Goal: Information Seeking & Learning: Learn about a topic

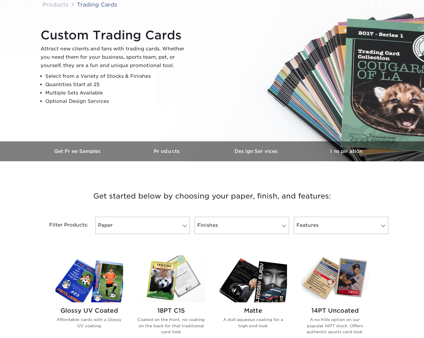
scroll to position [119, 0]
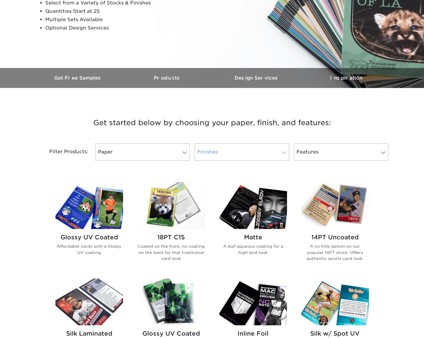
click at [276, 155] on link "Finishes" at bounding box center [242, 151] width 94 height 17
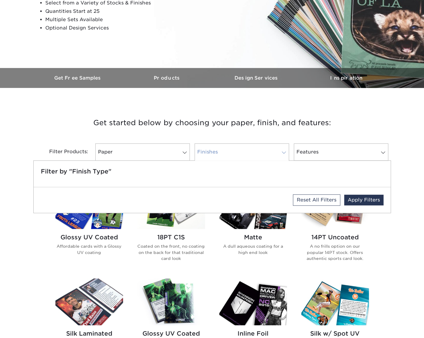
click at [276, 153] on link "Finishes" at bounding box center [242, 151] width 94 height 17
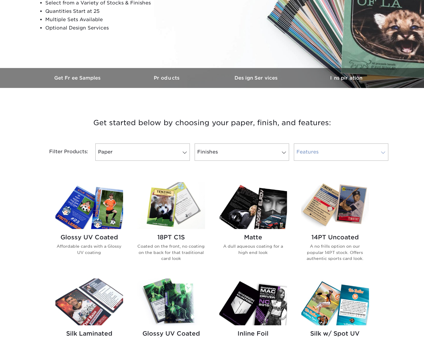
click at [348, 152] on link "Features" at bounding box center [341, 151] width 94 height 17
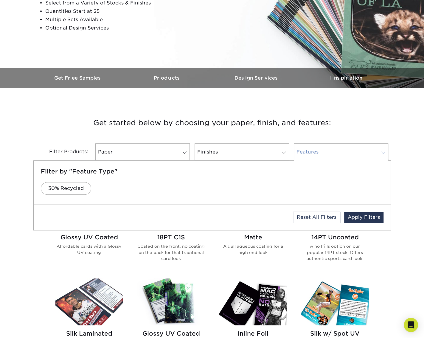
click at [350, 151] on link "Features" at bounding box center [341, 151] width 94 height 17
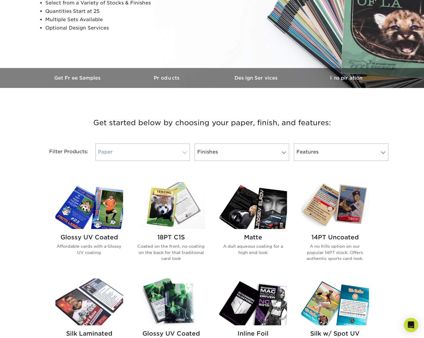
click at [169, 155] on link "Paper" at bounding box center [142, 151] width 94 height 17
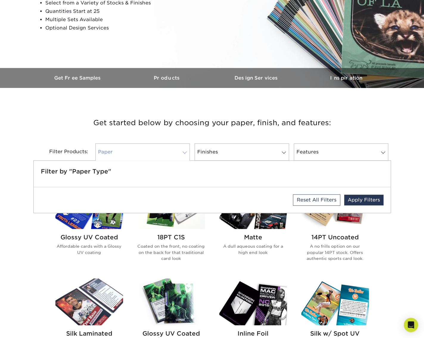
click at [170, 154] on link "Paper" at bounding box center [142, 151] width 94 height 17
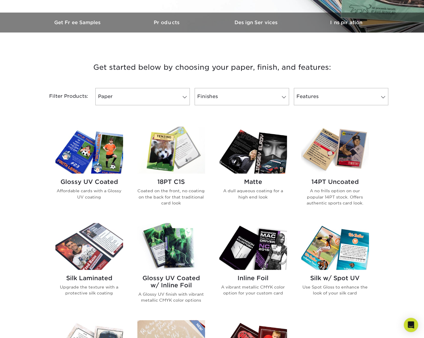
scroll to position [149, 0]
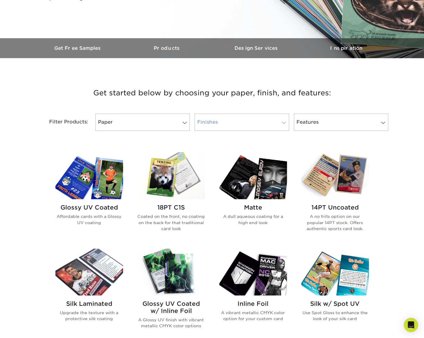
click at [262, 121] on link "Finishes" at bounding box center [242, 121] width 94 height 17
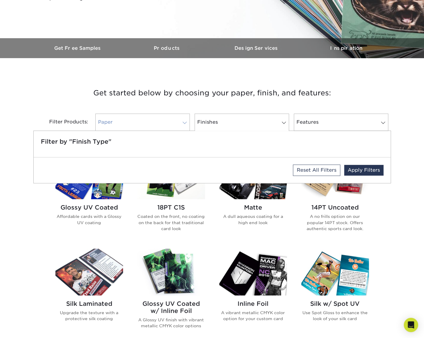
click at [167, 121] on link "Paper" at bounding box center [142, 121] width 94 height 17
click at [241, 119] on link "Finishes" at bounding box center [242, 121] width 94 height 17
click at [375, 96] on h3 "Get started below by choosing your paper, finish, and features:" at bounding box center [212, 93] width 348 height 27
